Goal: Information Seeking & Learning: Learn about a topic

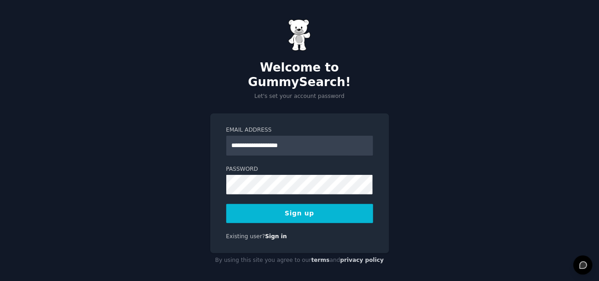
type input "**********"
click at [177, 181] on div "**********" at bounding box center [299, 143] width 599 height 287
click at [271, 208] on button "Sign up" at bounding box center [299, 213] width 147 height 19
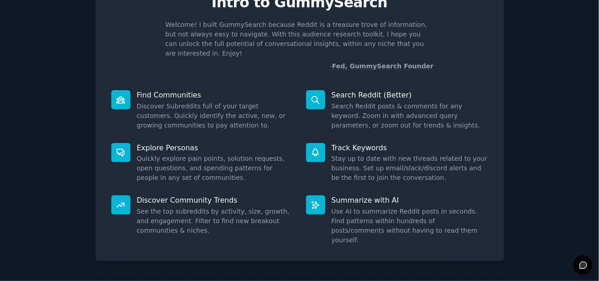
scroll to position [75, 0]
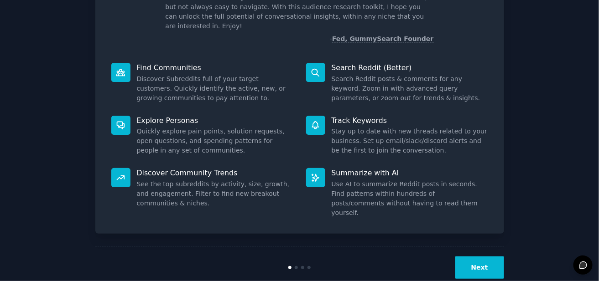
click at [478, 257] on button "Next" at bounding box center [479, 268] width 49 height 22
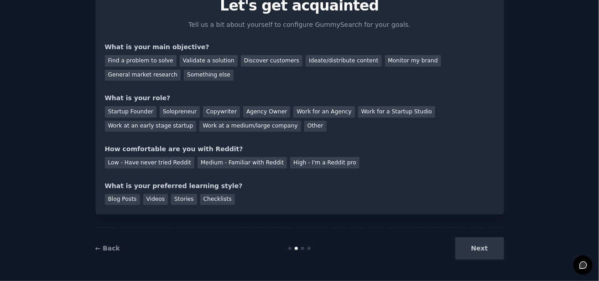
click at [470, 248] on div "Next" at bounding box center [436, 249] width 136 height 22
click at [181, 70] on div "General market research" at bounding box center [143, 75] width 76 height 11
click at [173, 112] on div "Solopreneur" at bounding box center [180, 111] width 40 height 11
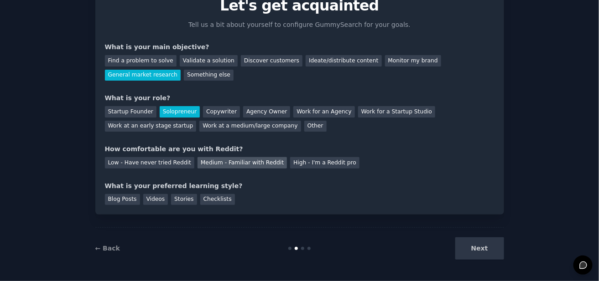
click at [217, 161] on div "Medium - Familiar with Reddit" at bounding box center [241, 162] width 89 height 11
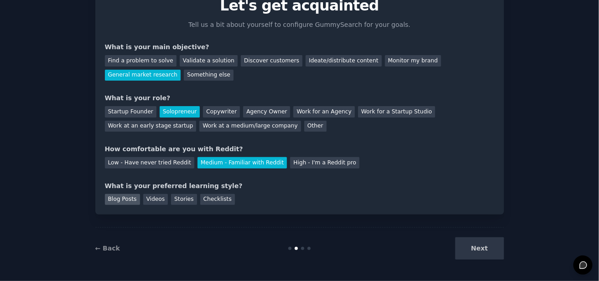
click at [128, 200] on div "Blog Posts" at bounding box center [122, 199] width 35 height 11
click at [490, 250] on button "Next" at bounding box center [479, 249] width 49 height 22
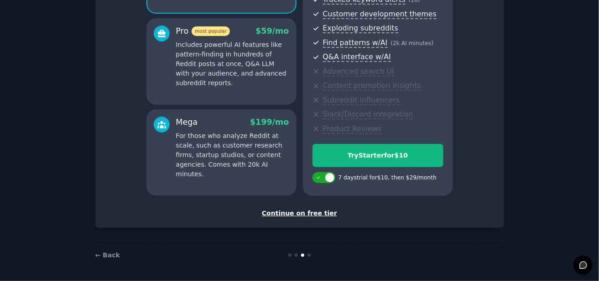
click at [295, 213] on div "Continue on free tier" at bounding box center [299, 214] width 389 height 10
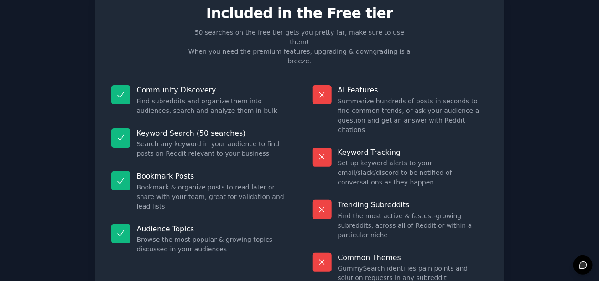
scroll to position [73, 0]
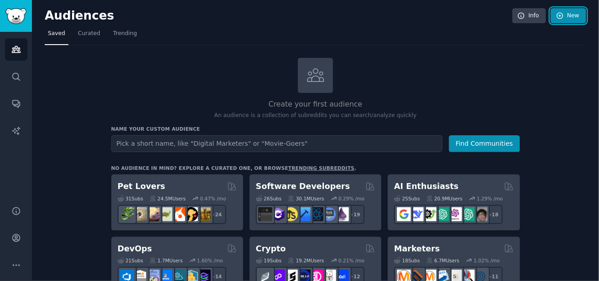
click at [563, 18] on link "New" at bounding box center [568, 16] width 36 height 16
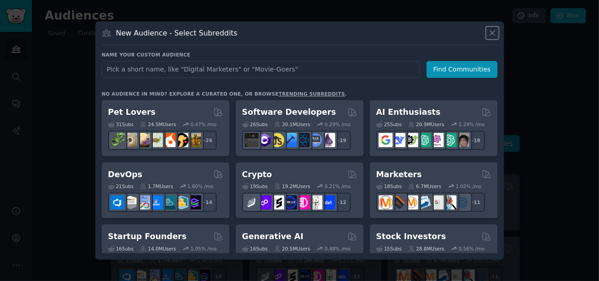
click at [493, 29] on icon at bounding box center [493, 33] width 10 height 10
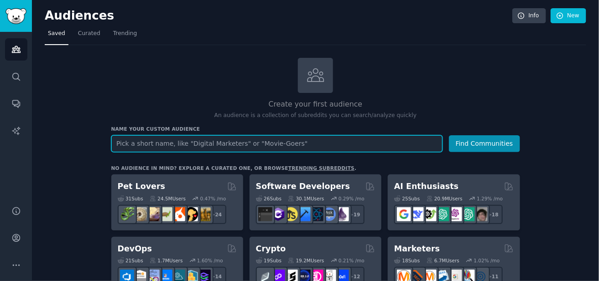
click at [192, 139] on input "text" at bounding box center [276, 143] width 331 height 17
click at [449, 135] on button "Find Communities" at bounding box center [484, 143] width 71 height 17
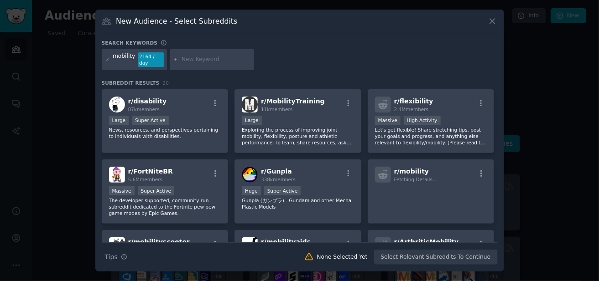
click at [494, 25] on icon at bounding box center [493, 21] width 10 height 10
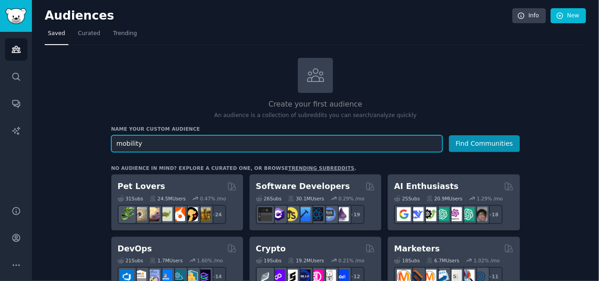
drag, startPoint x: 155, startPoint y: 144, endPoint x: 57, endPoint y: 141, distance: 97.6
type input "vehicle probe data"
click at [449, 135] on button "Find Communities" at bounding box center [484, 143] width 71 height 17
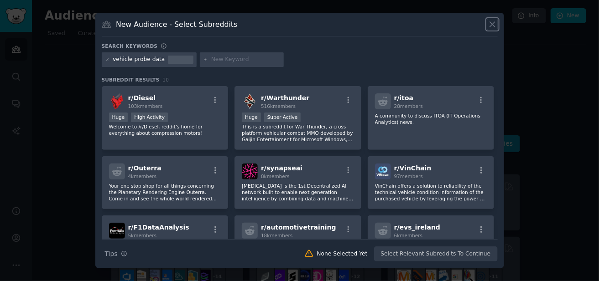
click at [497, 23] on icon at bounding box center [493, 25] width 10 height 10
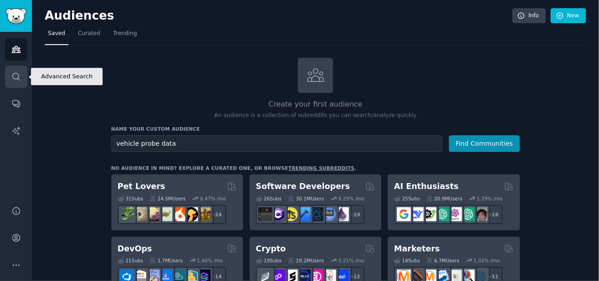
click at [17, 75] on icon "Sidebar" at bounding box center [16, 77] width 10 height 10
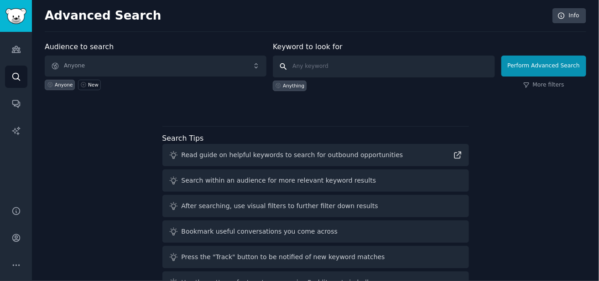
click at [302, 67] on input "text" at bounding box center [384, 67] width 222 height 22
type input "probe data"
click button "Perform Advanced Search" at bounding box center [543, 66] width 85 height 21
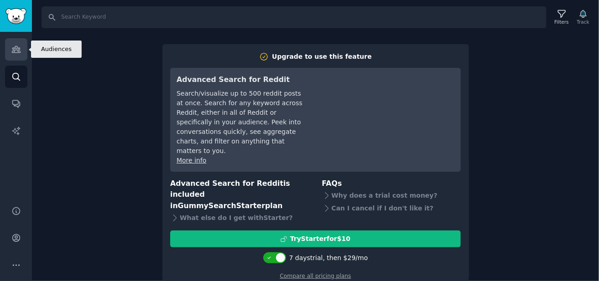
click at [16, 47] on icon "Sidebar" at bounding box center [16, 50] width 10 height 10
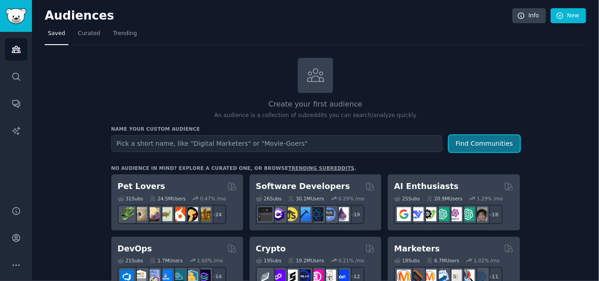
click at [486, 145] on button "Find Communities" at bounding box center [484, 143] width 71 height 17
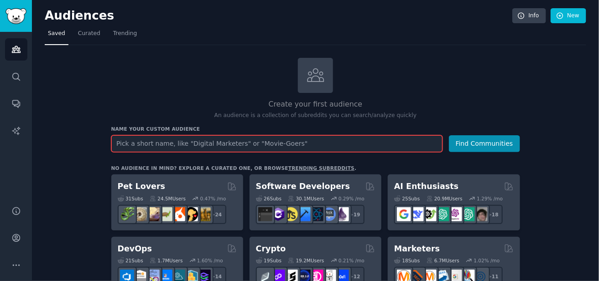
click at [140, 145] on input "text" at bounding box center [276, 143] width 331 height 17
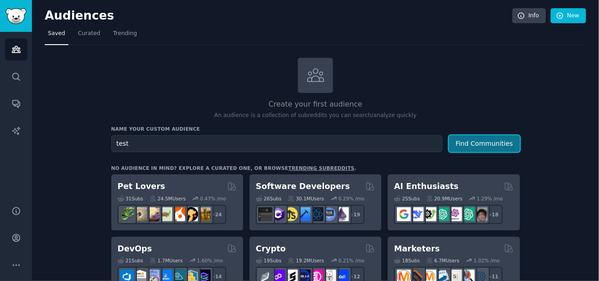
click at [498, 139] on button "Find Communities" at bounding box center [484, 143] width 71 height 17
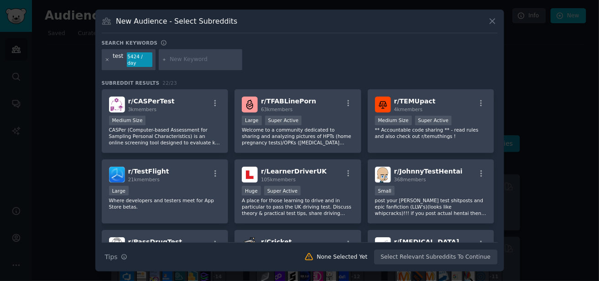
click at [105, 58] on icon at bounding box center [107, 59] width 5 height 5
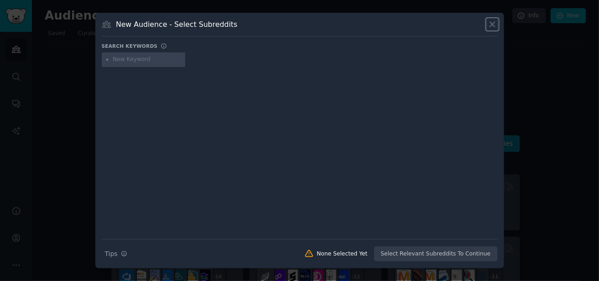
click at [494, 23] on icon at bounding box center [492, 24] width 5 height 5
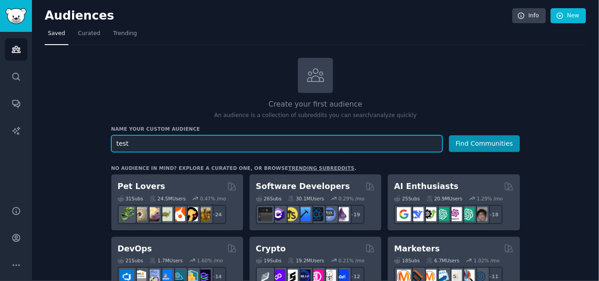
click at [184, 144] on input "test" at bounding box center [276, 143] width 331 height 17
click at [185, 144] on input "test" at bounding box center [276, 143] width 331 height 17
type input "floating car data"
click at [449, 135] on button "Find Communities" at bounding box center [484, 143] width 71 height 17
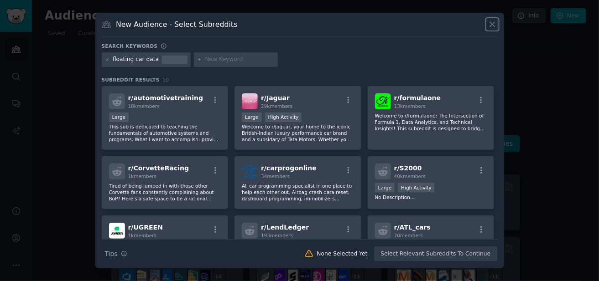
click at [495, 24] on icon at bounding box center [493, 25] width 10 height 10
